Goal: Information Seeking & Learning: Learn about a topic

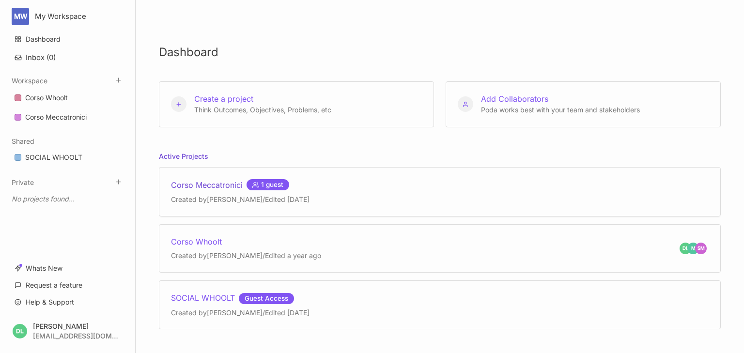
click at [221, 183] on div "Corso Meccatronici 1 guest" at bounding box center [240, 185] width 138 height 12
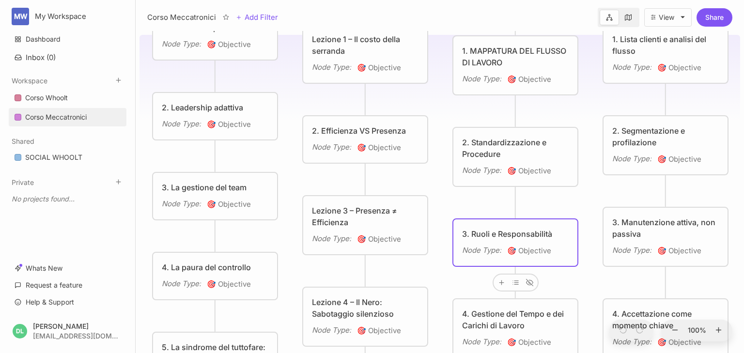
click at [502, 232] on div "3. Ruoli e Responsabilità" at bounding box center [515, 234] width 107 height 12
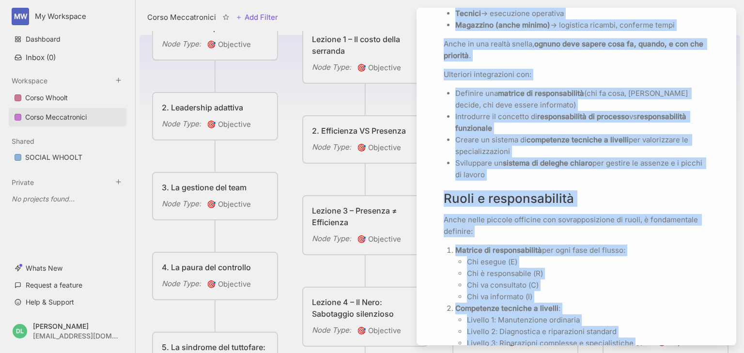
scroll to position [623, 0]
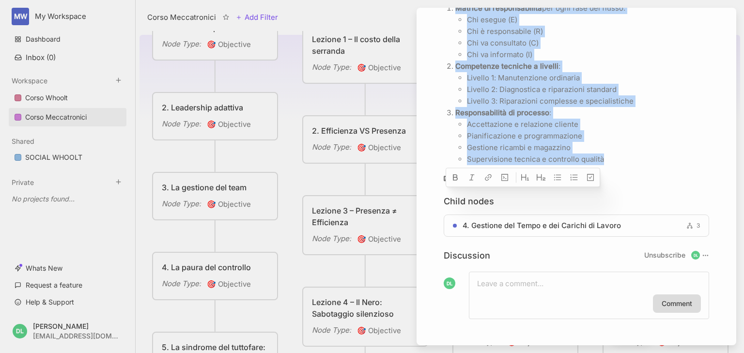
drag, startPoint x: 444, startPoint y: 198, endPoint x: 607, endPoint y: 167, distance: 166.6
copy div "Loremi do sitametc a elits do eiusmodtempor. In utlaboreetdolo mag aliquae ad m…"
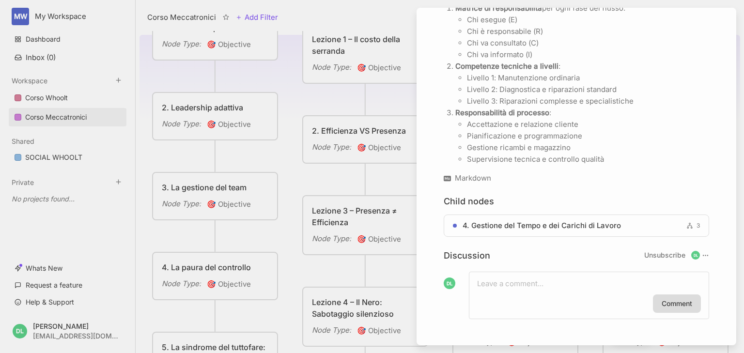
click at [329, 103] on div at bounding box center [372, 176] width 744 height 353
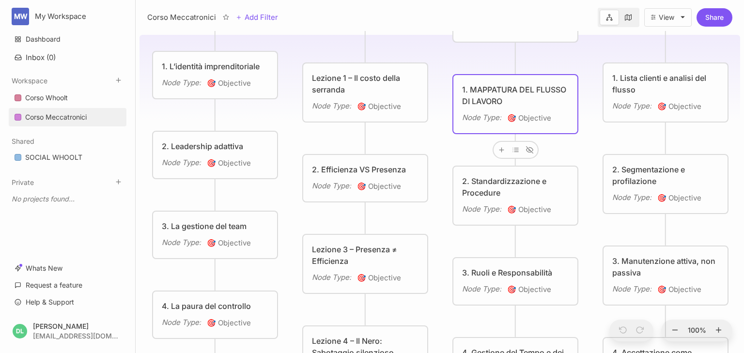
click at [490, 105] on div "1. MAPPATURA DEL FLUSSO DI LAVORO" at bounding box center [515, 95] width 107 height 23
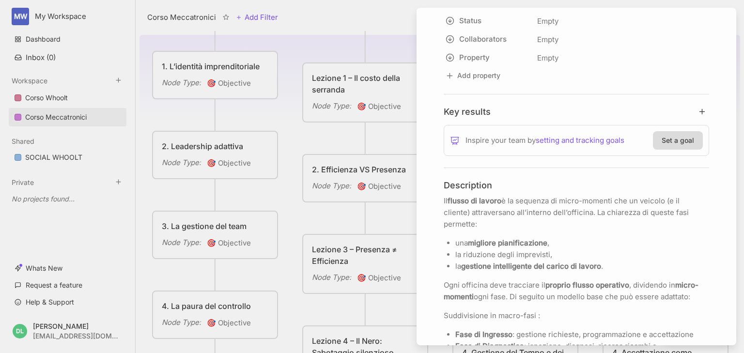
scroll to position [155, 0]
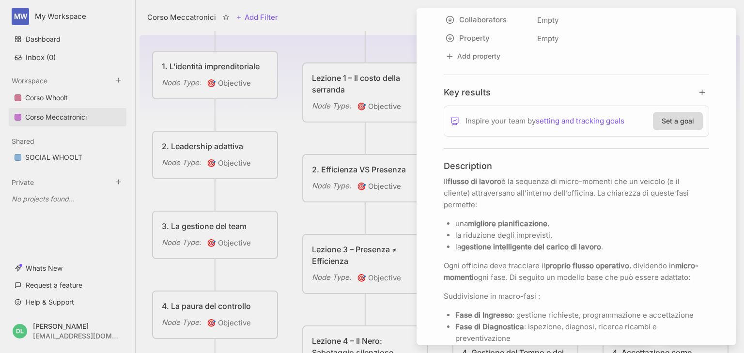
click at [404, 139] on div at bounding box center [372, 176] width 744 height 353
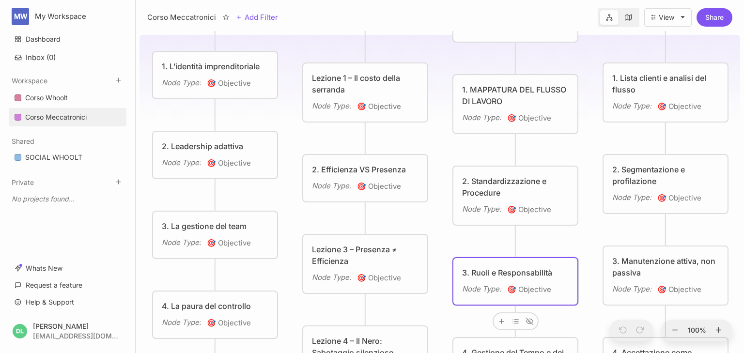
click at [503, 268] on div "3. Ruoli e Responsabilità" at bounding box center [515, 273] width 107 height 12
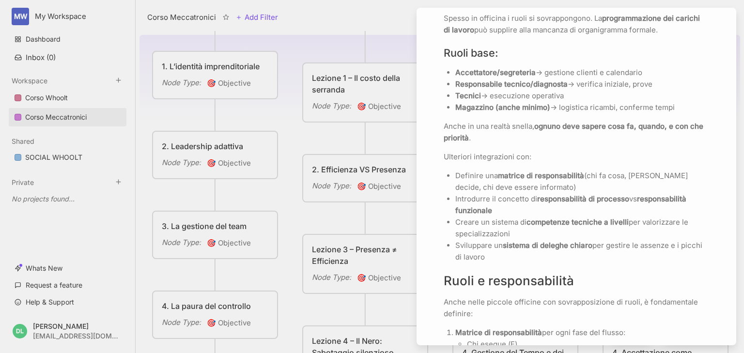
scroll to position [310, 0]
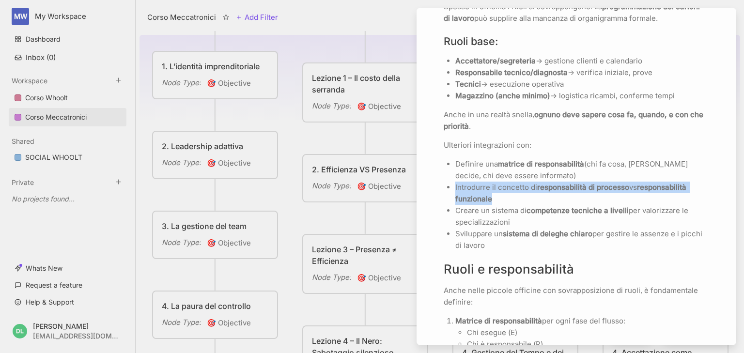
drag, startPoint x: 503, startPoint y: 198, endPoint x: 450, endPoint y: 188, distance: 53.7
click at [455, 188] on li "Introdurre il concetto di responsabilità di processo vs responsabilità funziona…" at bounding box center [582, 193] width 254 height 23
copy p "Introdurre il concetto di responsabilità di processo vs responsabilità funziona…"
